Goal: Transaction & Acquisition: Purchase product/service

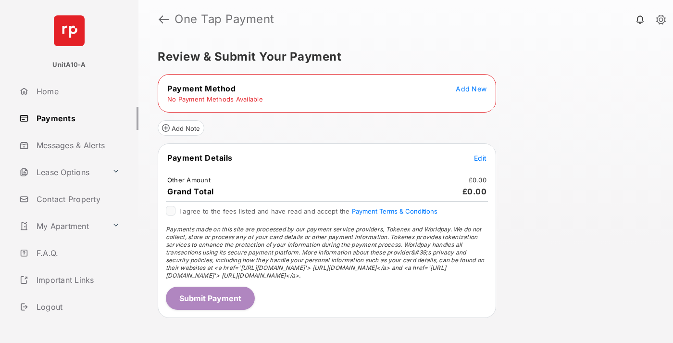
click at [471, 88] on span "Add New" at bounding box center [471, 89] width 31 height 8
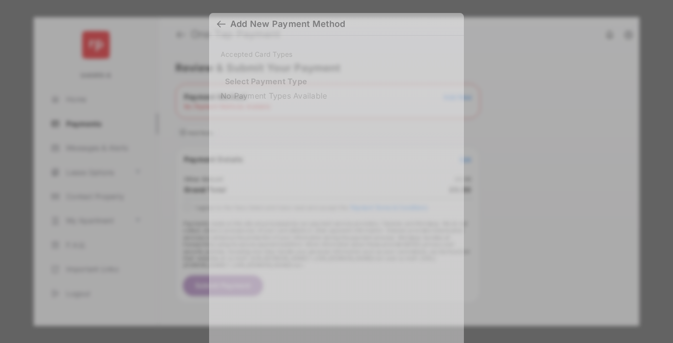
scroll to position [8, 0]
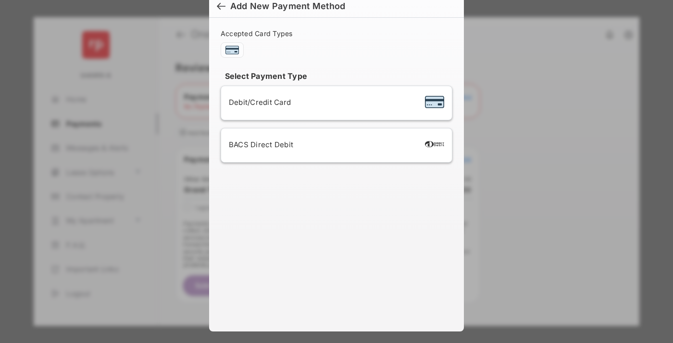
click at [257, 102] on span "Debit/Credit Card" at bounding box center [260, 102] width 62 height 9
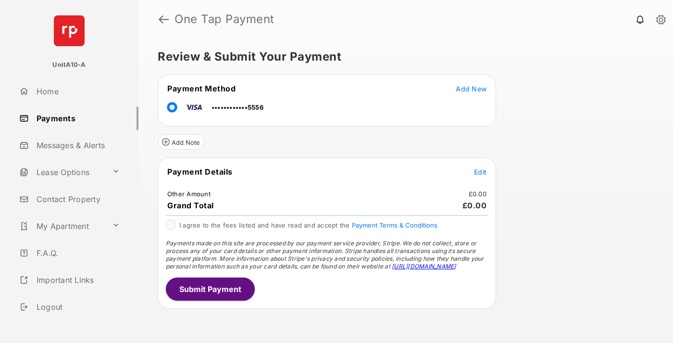
click at [480, 172] on span "Edit" at bounding box center [480, 172] width 12 height 8
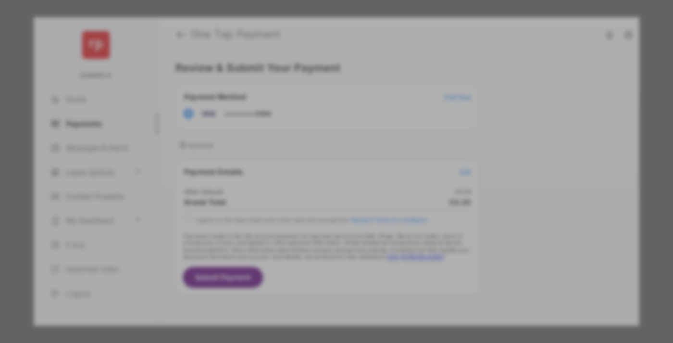
type input "***"
click at [304, 242] on button "Save" at bounding box center [304, 253] width 48 height 23
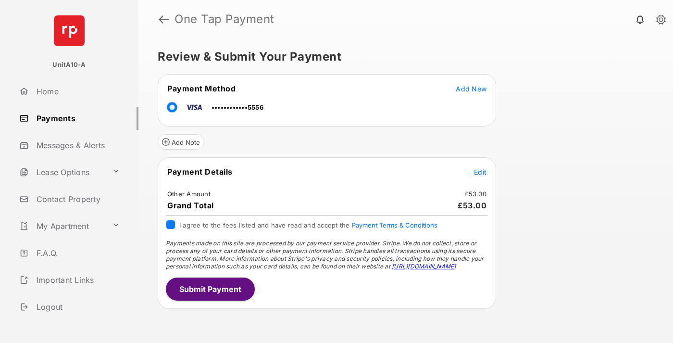
click at [210, 288] on button "Submit Payment" at bounding box center [210, 288] width 89 height 23
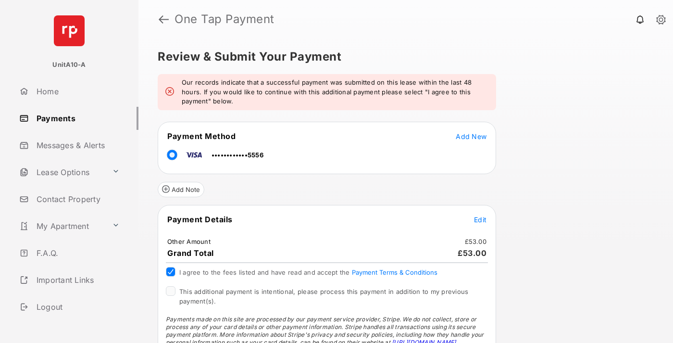
click at [322, 291] on span "This additional payment is intentional, please process this payment in addition…" at bounding box center [323, 295] width 289 height 17
